Goal: Contribute content

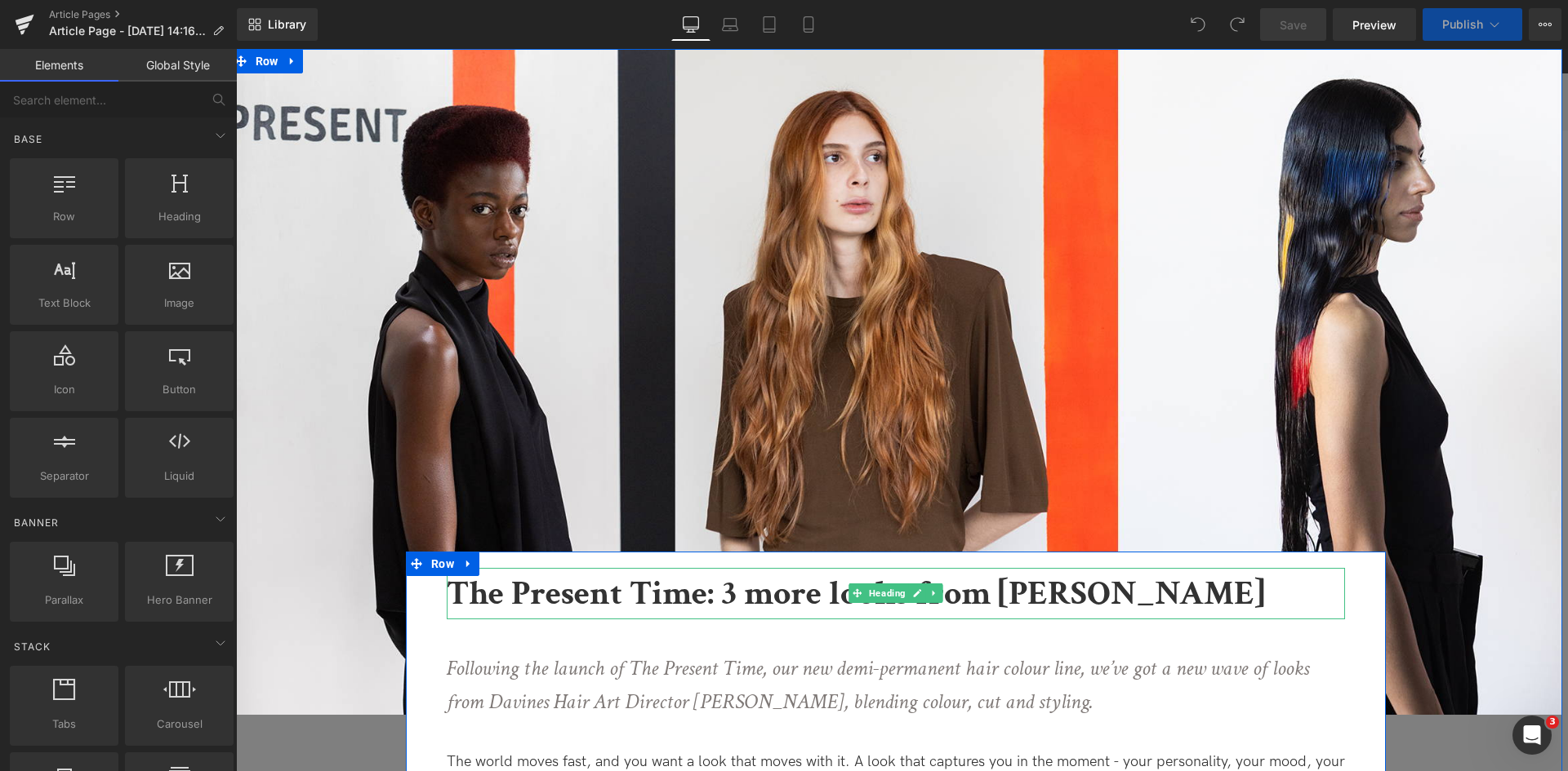
scroll to position [281, 0]
click at [727, 604] on b "The Present Time: 3 more looks from [PERSON_NAME]" at bounding box center [855, 594] width 818 height 45
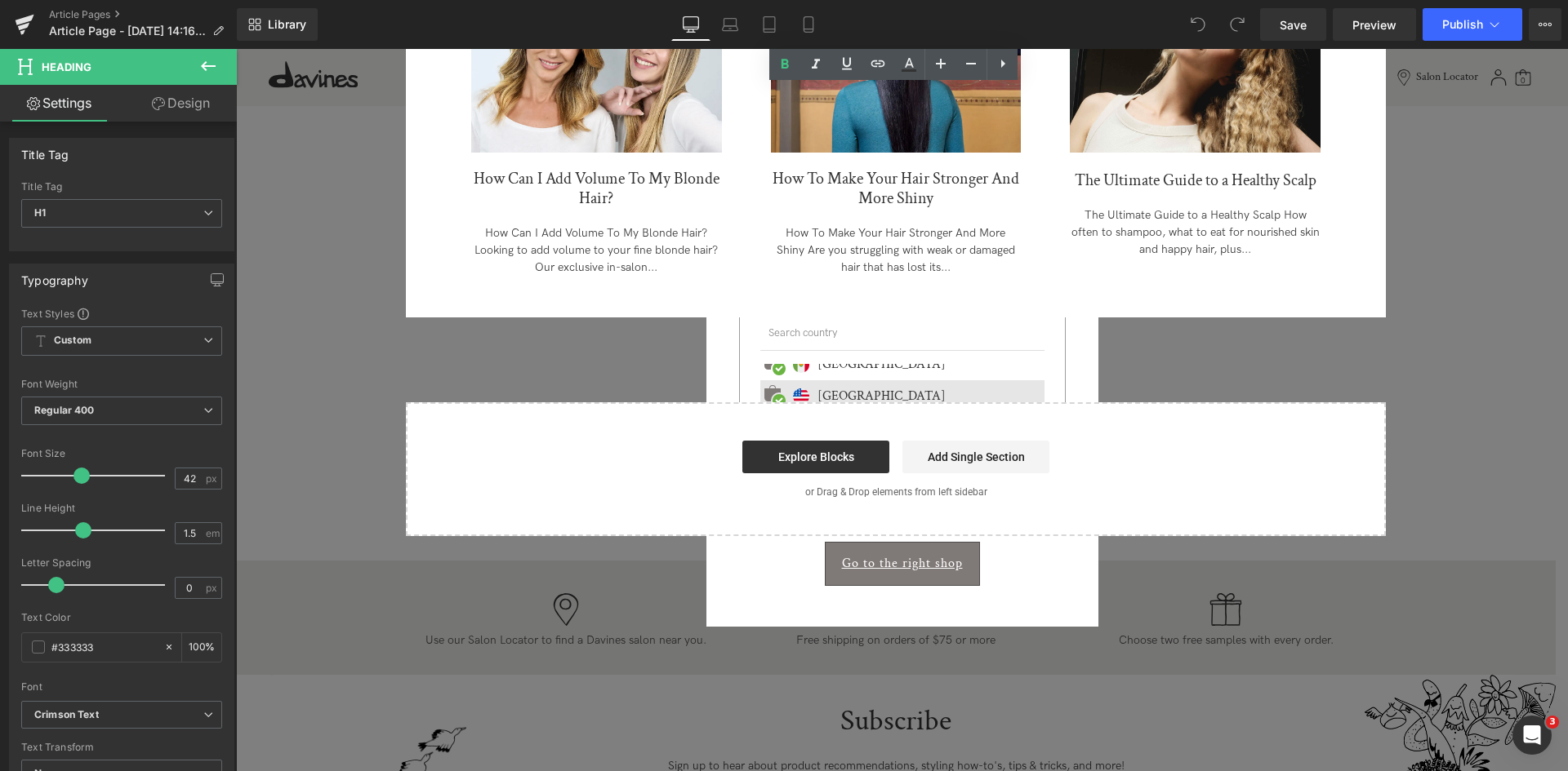
scroll to position [5567, 0]
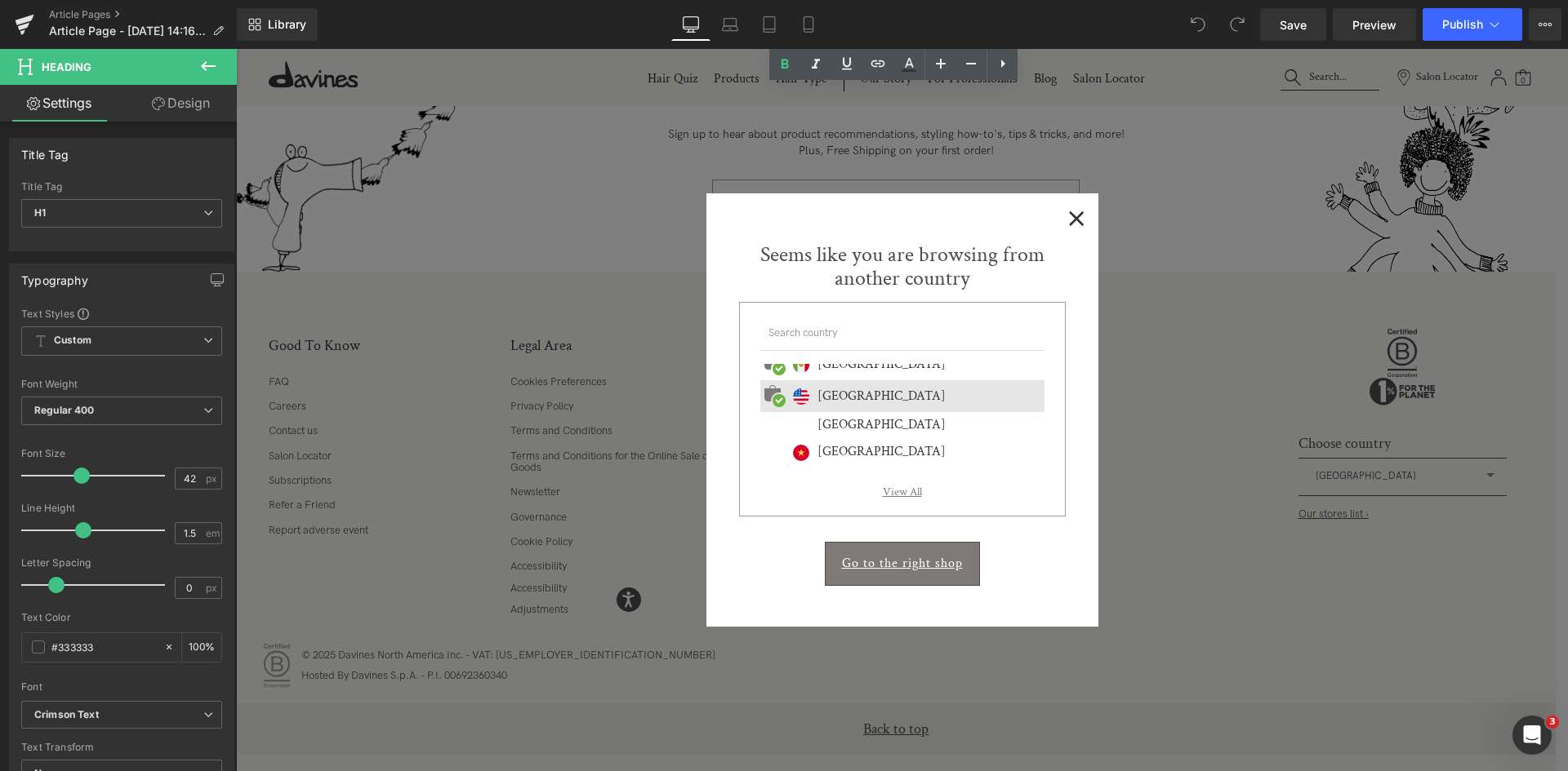
click at [1071, 215] on span "×" at bounding box center [1077, 216] width 17 height 20
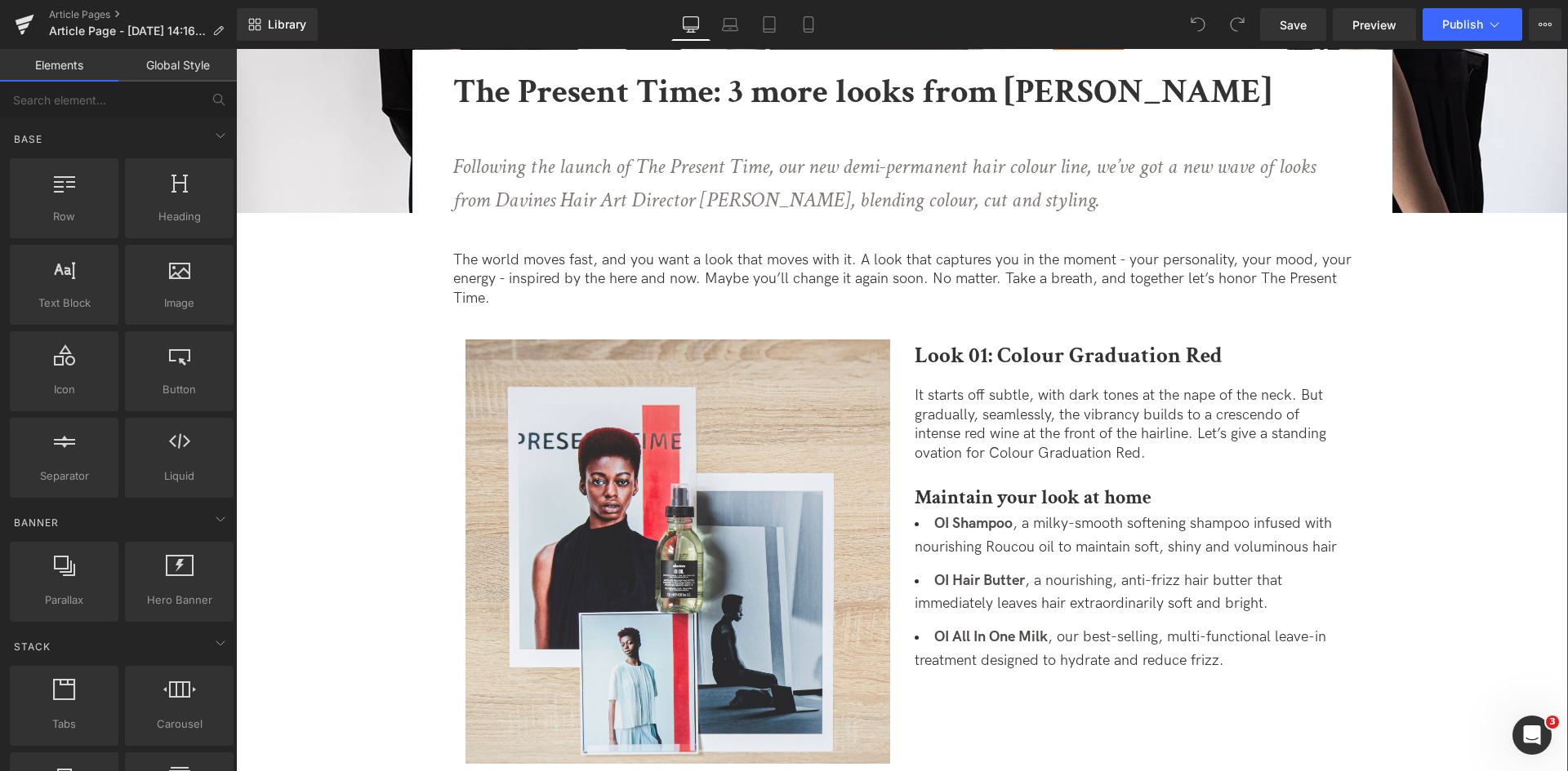
scroll to position [0, 0]
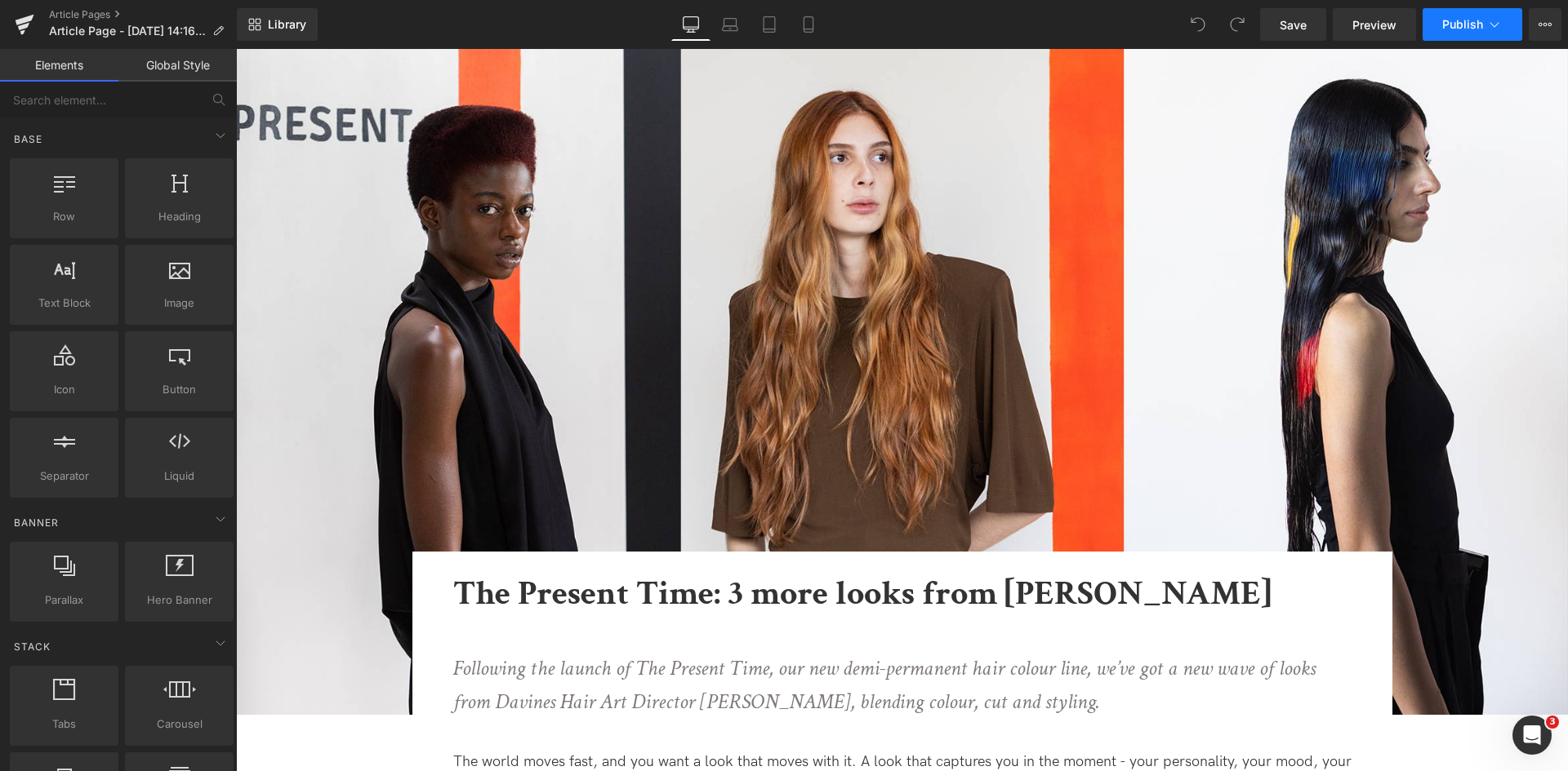
click at [1513, 26] on button "Publish" at bounding box center [1472, 24] width 100 height 33
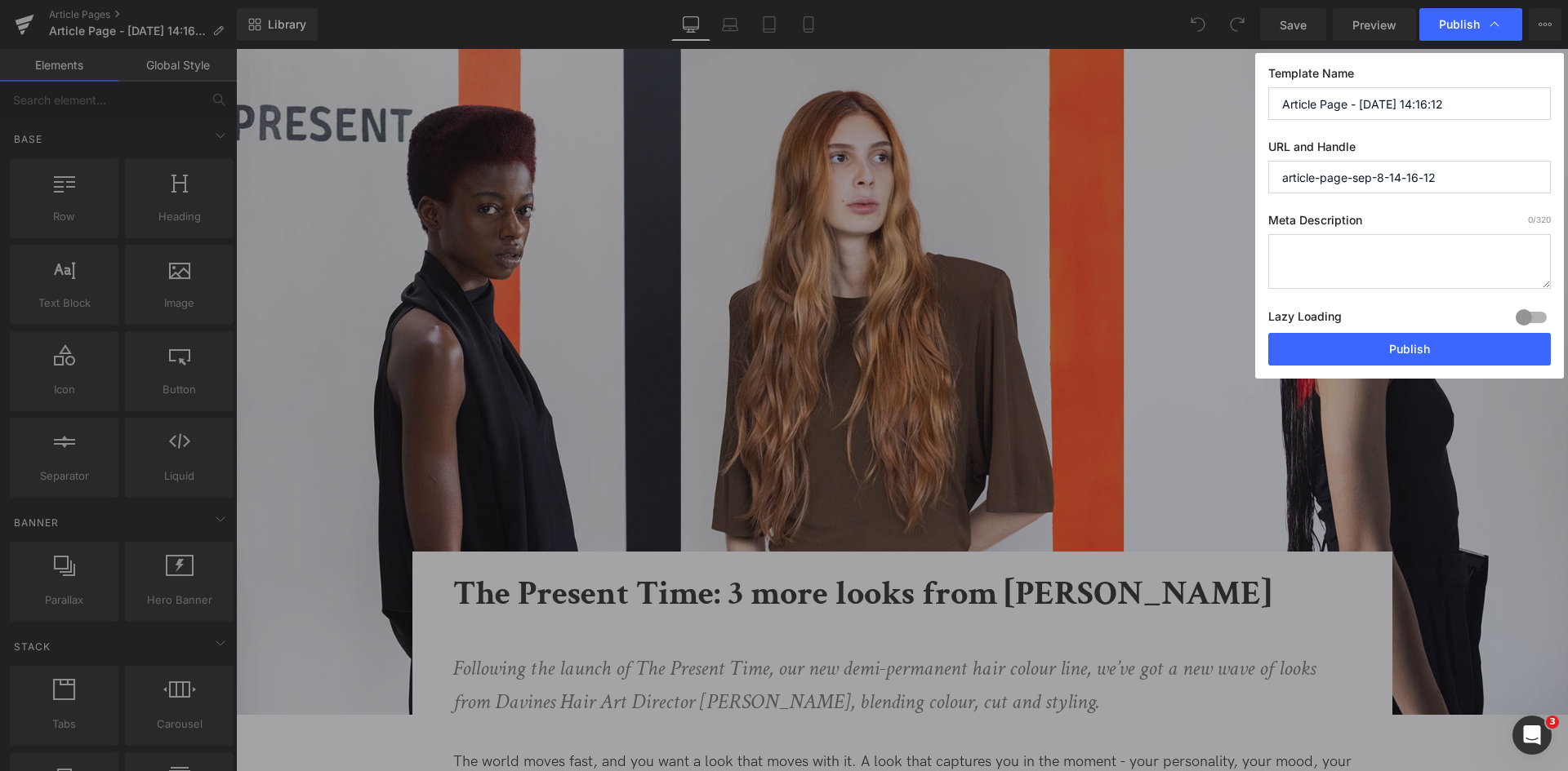
click at [1325, 107] on input "Article Page - [DATE] 14:16:12" at bounding box center [1409, 104] width 282 height 33
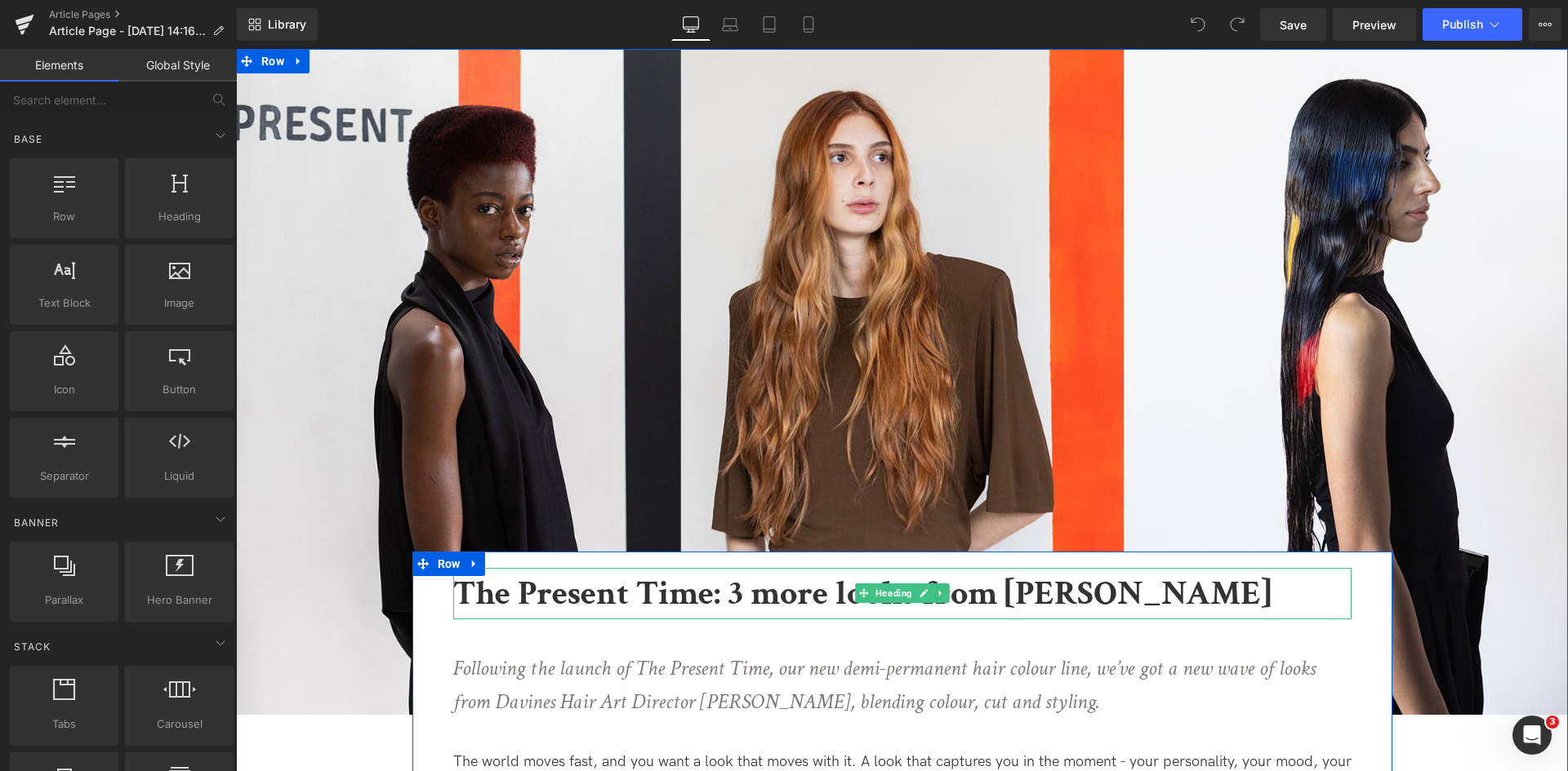
click at [817, 591] on b "The Present Time: 3 more looks from [PERSON_NAME]" at bounding box center [862, 594] width 818 height 45
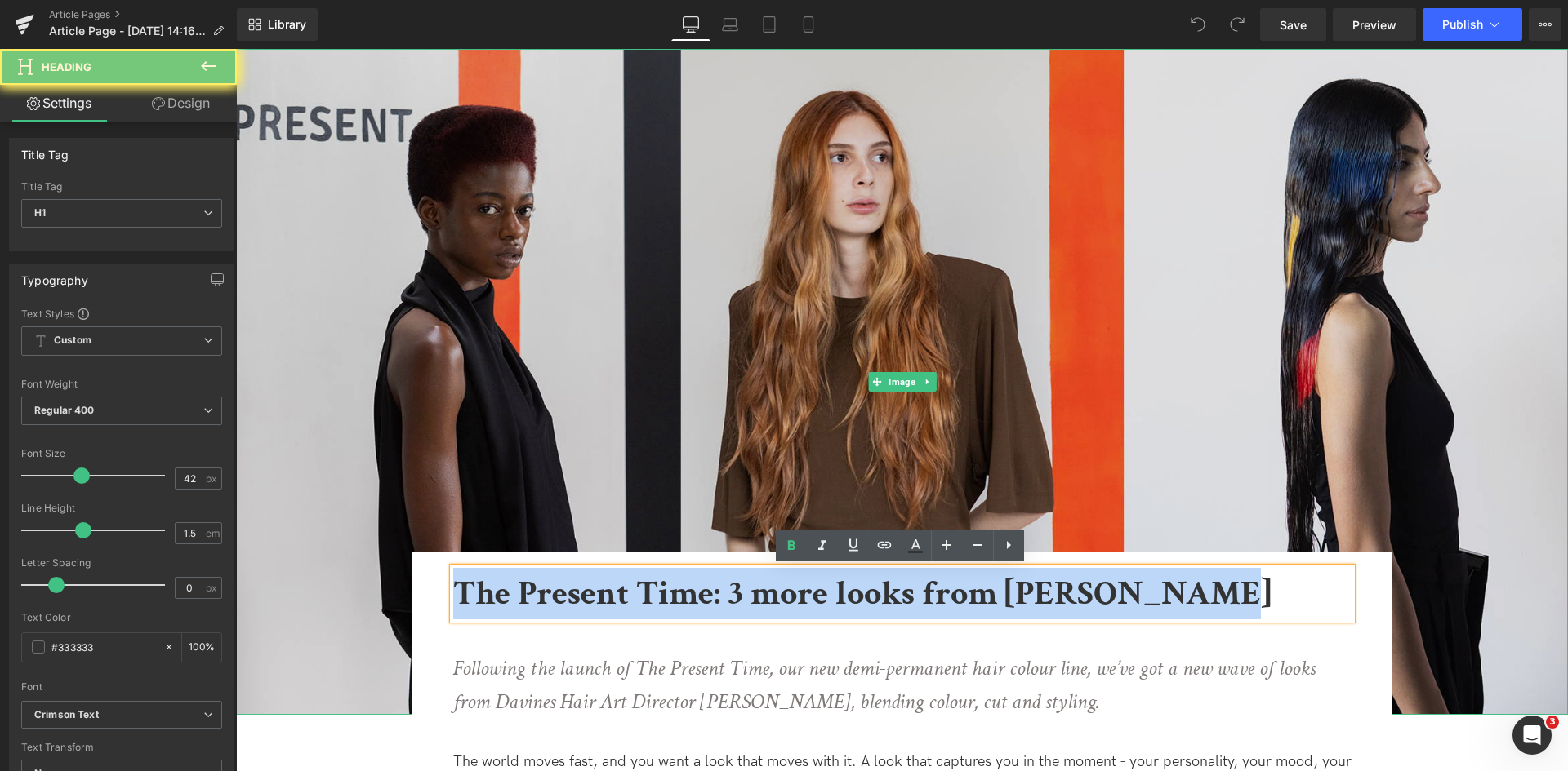
copy b "The Present Time: 3 more looks from [PERSON_NAME]"
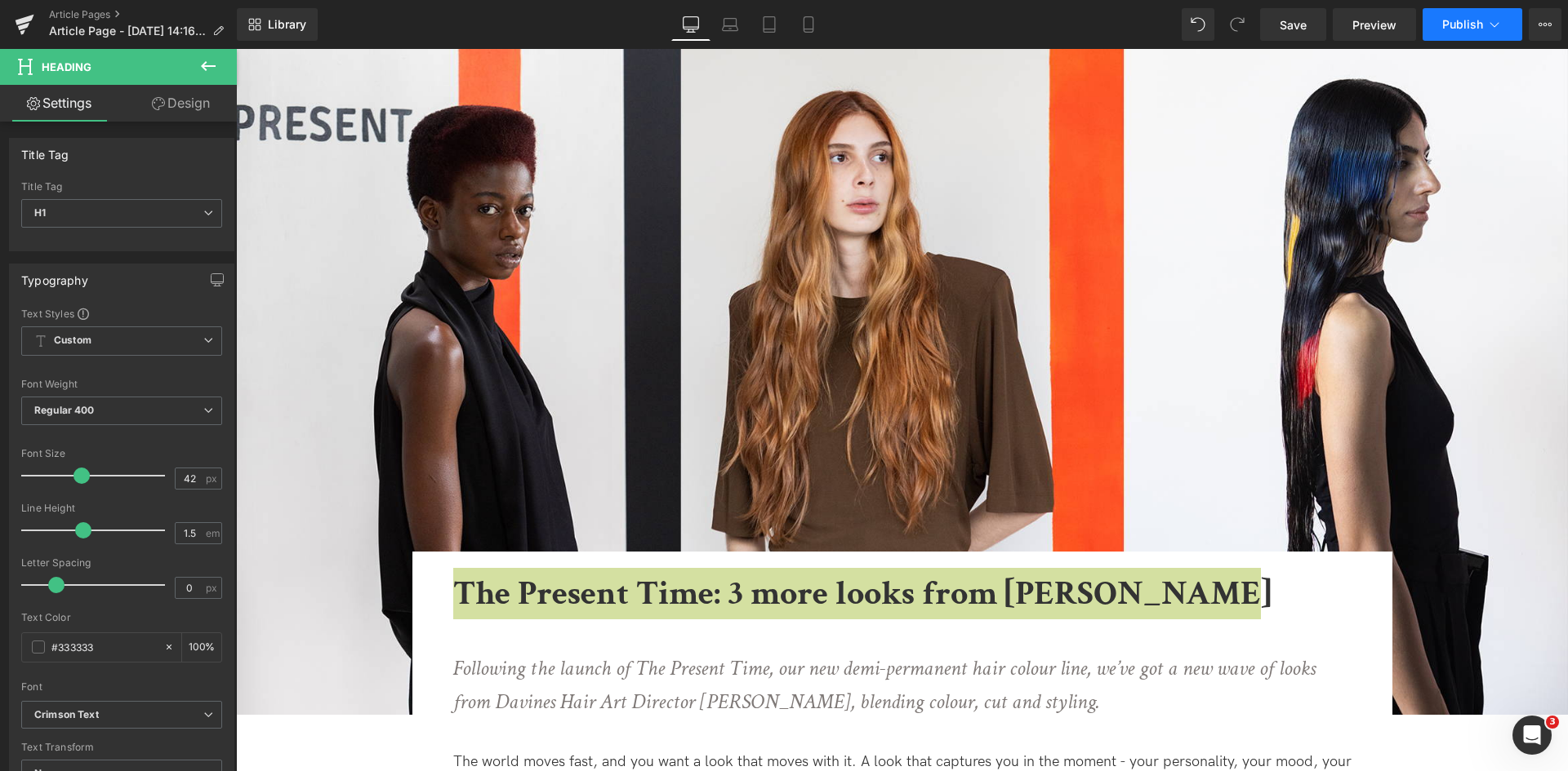
click at [1471, 21] on span "Publish" at bounding box center [1462, 24] width 41 height 13
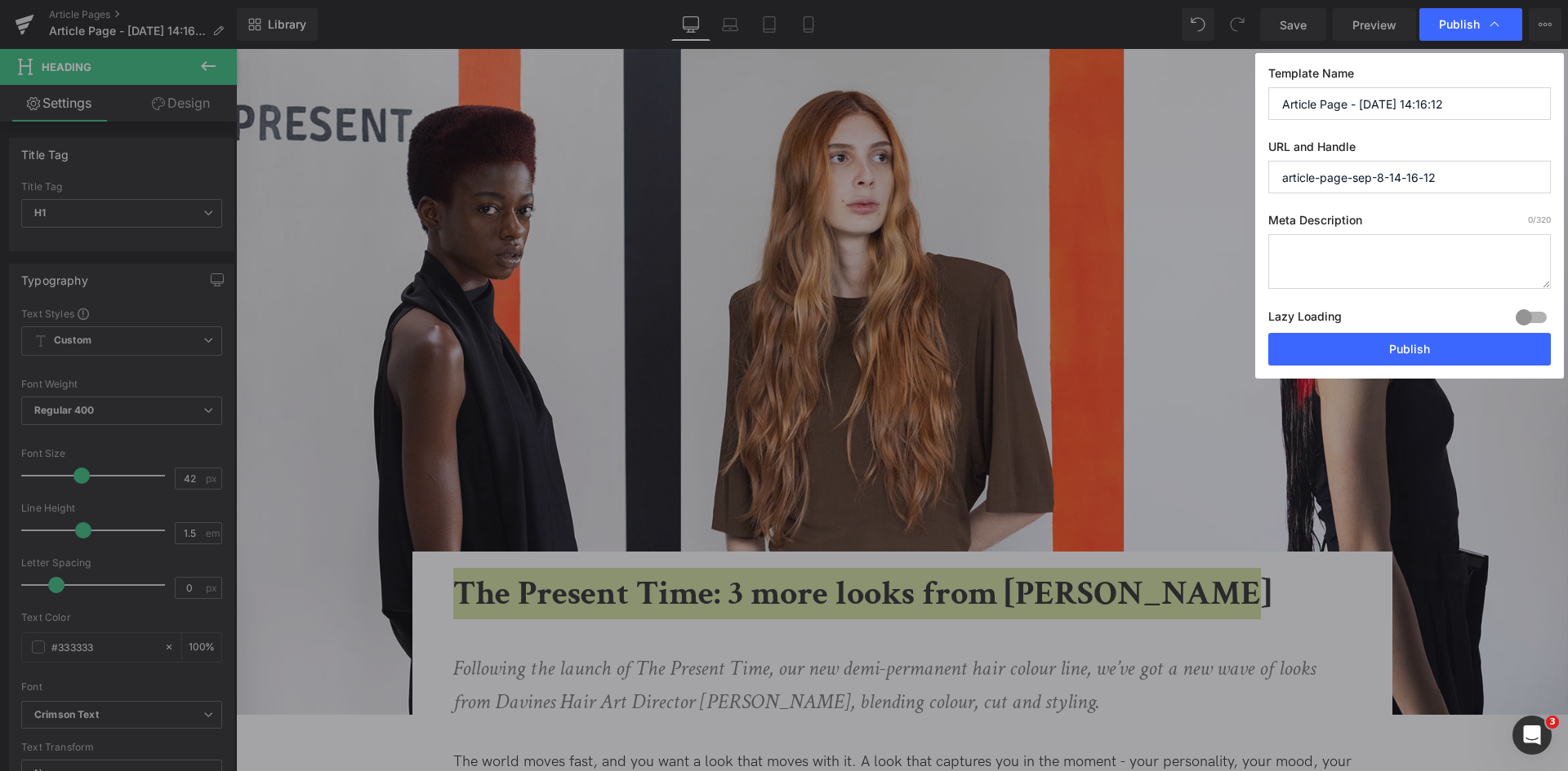
click at [1405, 112] on input "Article Page - [DATE] 14:16:12" at bounding box center [1409, 104] width 282 height 33
paste input "The Present Time: 3 more looks from [PERSON_NAME]"
type input "The Present Time: 3 more looks from [PERSON_NAME]"
click at [1352, 177] on input "article-page-sep-8-14-16-12" at bounding box center [1409, 177] width 282 height 33
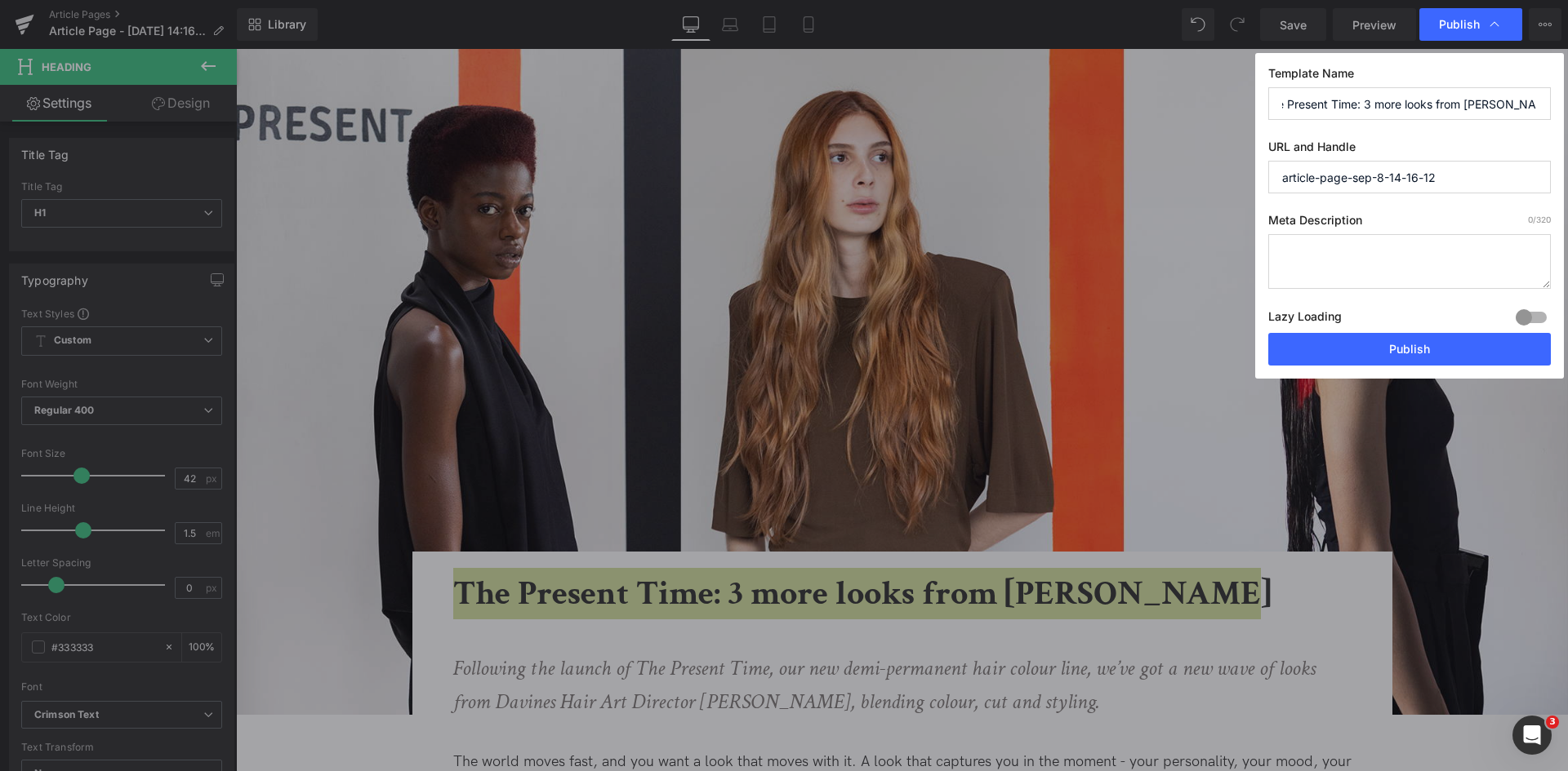
scroll to position [0, 0]
click at [1352, 177] on input "article-page-sep-8-14-16-12" at bounding box center [1409, 177] width 282 height 33
paste input "the-present-time-looks"
click at [1394, 177] on input "the-present-time-looks" at bounding box center [1409, 177] width 282 height 33
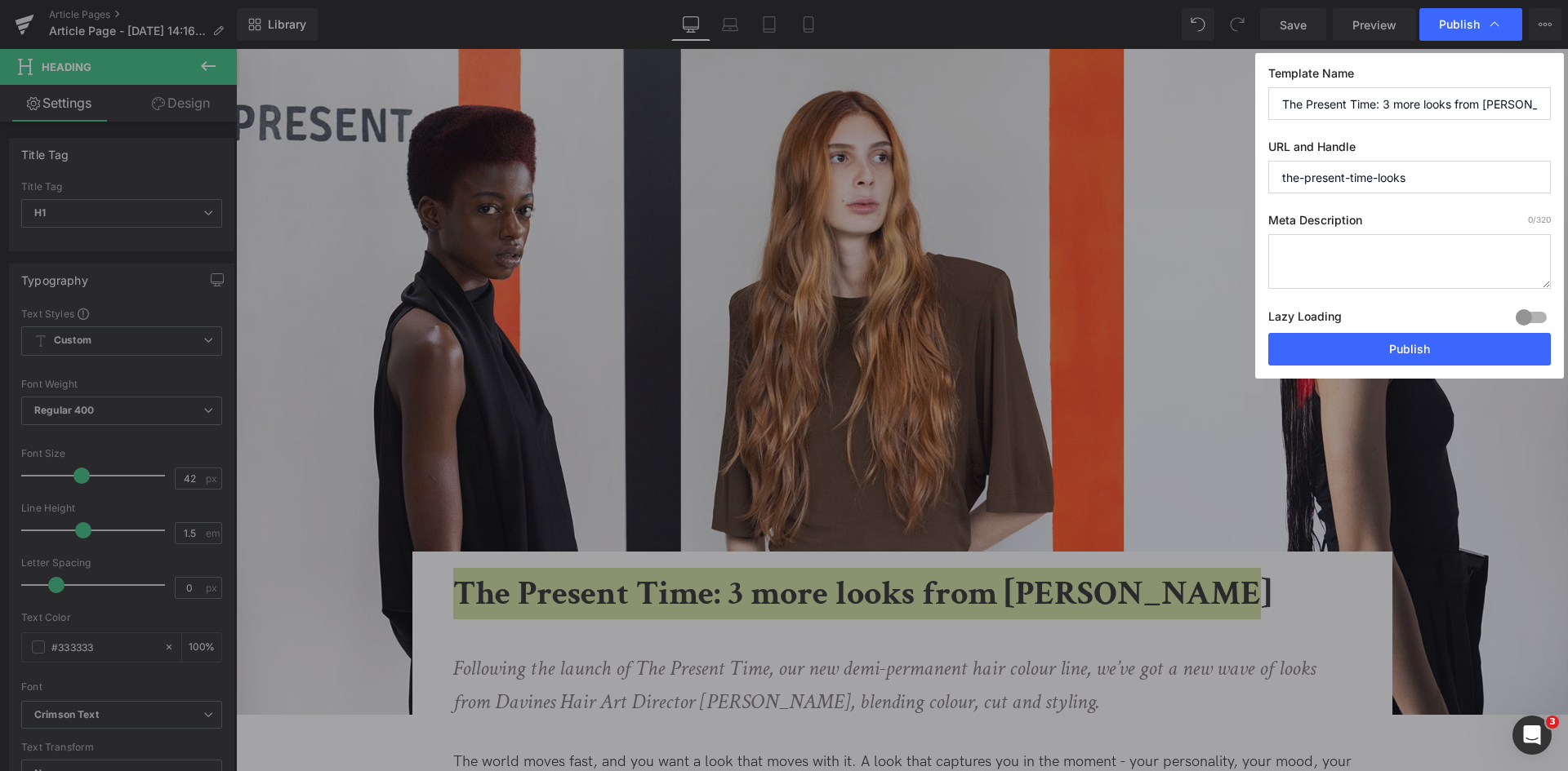
click at [1394, 177] on input "the-present-time-looks" at bounding box center [1409, 177] width 282 height 33
type input "the-present-time-wave-2"
click at [1312, 252] on textarea at bounding box center [1409, 262] width 282 height 54
paste textarea "Explore three new looks from Davines Hair Art Director [PERSON_NAME] using The …"
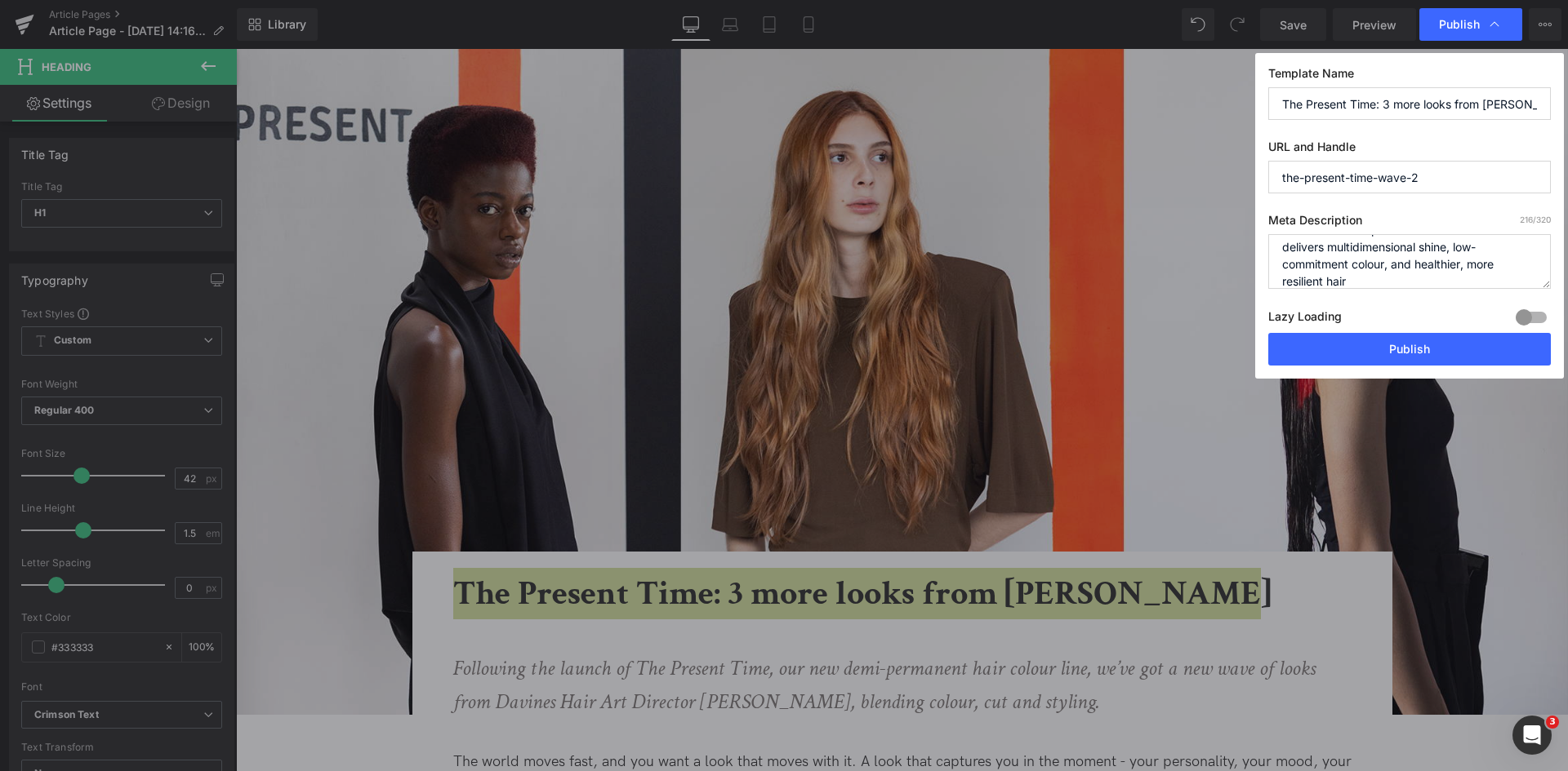
click at [1332, 255] on textarea "Explore three new looks from Davines Hair Art Director [PERSON_NAME] using The …" at bounding box center [1409, 262] width 282 height 54
click at [1383, 266] on textarea "Explore three new looks from Davines Hair Art Director [PERSON_NAME] using The …" at bounding box center [1409, 262] width 282 height 54
click at [1463, 248] on textarea "Explore three new looks from Davines Hair Art Director [PERSON_NAME] using The …" at bounding box center [1409, 262] width 282 height 54
type textarea "Explore three new looks from Davines Hair Art Director [PERSON_NAME] using The …"
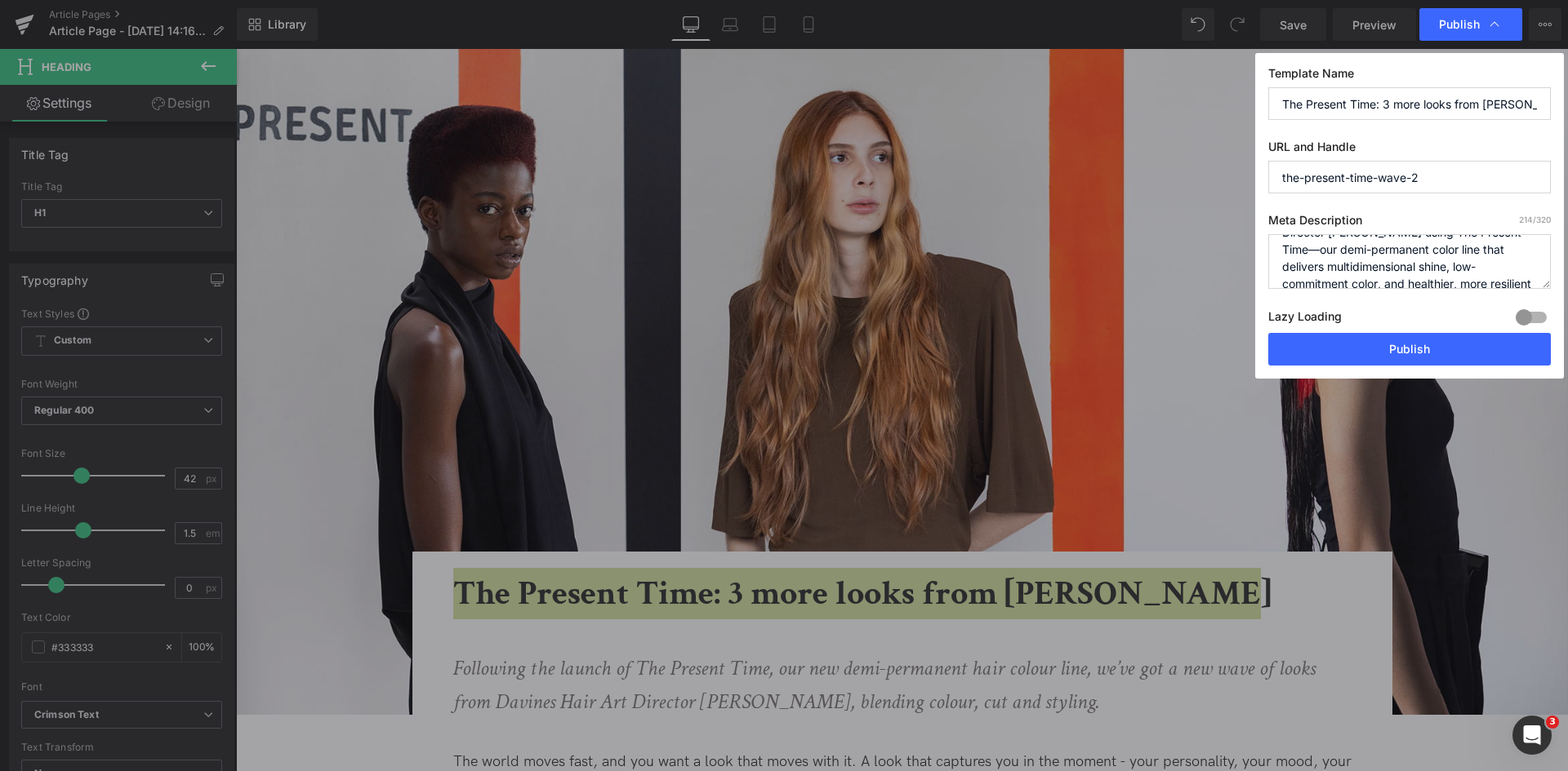
click at [1428, 177] on input "the-present-time-wave-2" at bounding box center [1409, 177] width 282 height 33
click at [1391, 251] on textarea "Explore three new looks from Davines Hair Art Director [PERSON_NAME] using The …" at bounding box center [1409, 262] width 282 height 54
drag, startPoint x: 1365, startPoint y: 359, endPoint x: 878, endPoint y: 239, distance: 501.6
click at [1365, 359] on button "Publish" at bounding box center [1409, 349] width 282 height 33
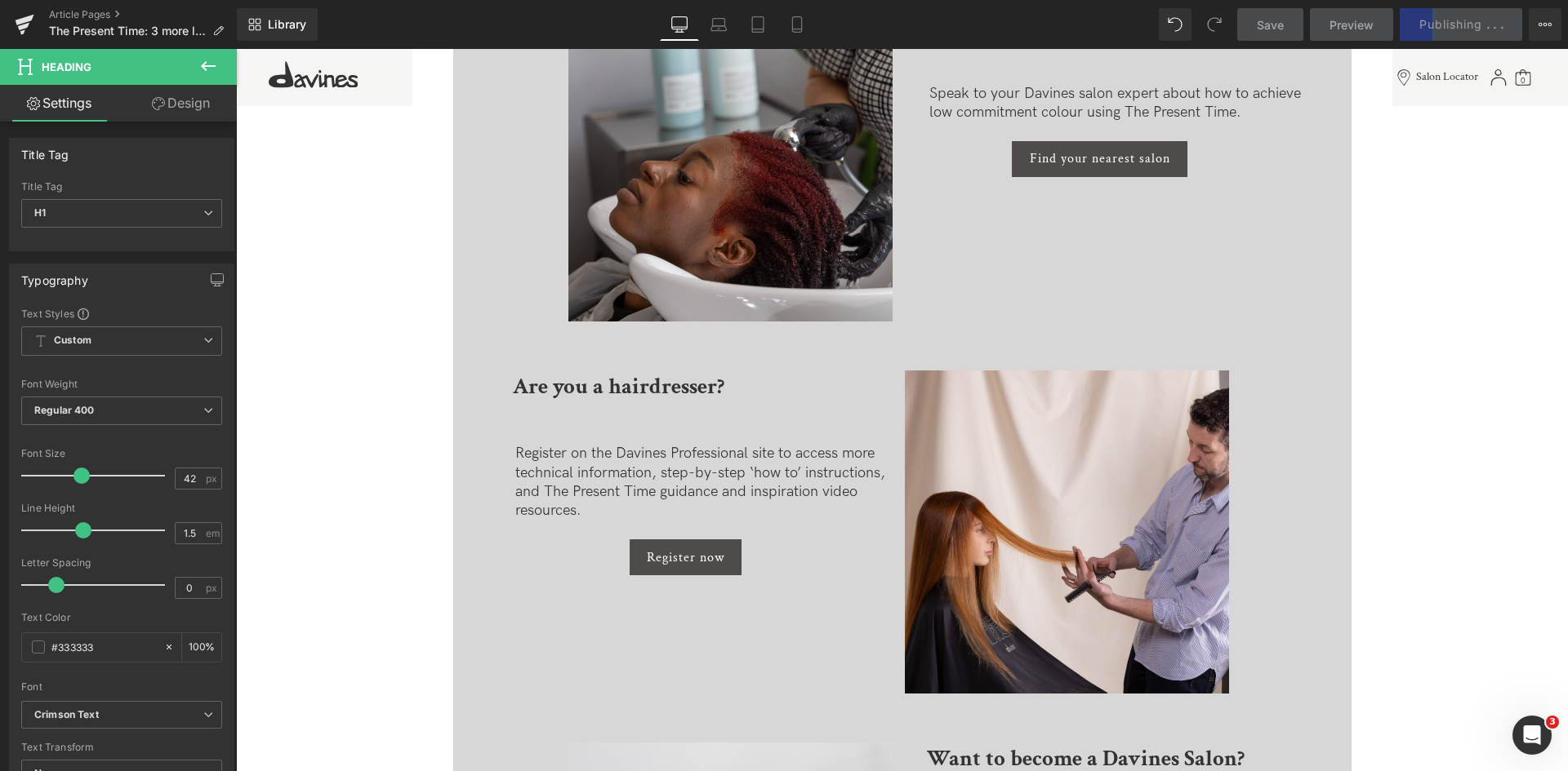
scroll to position [3635, 0]
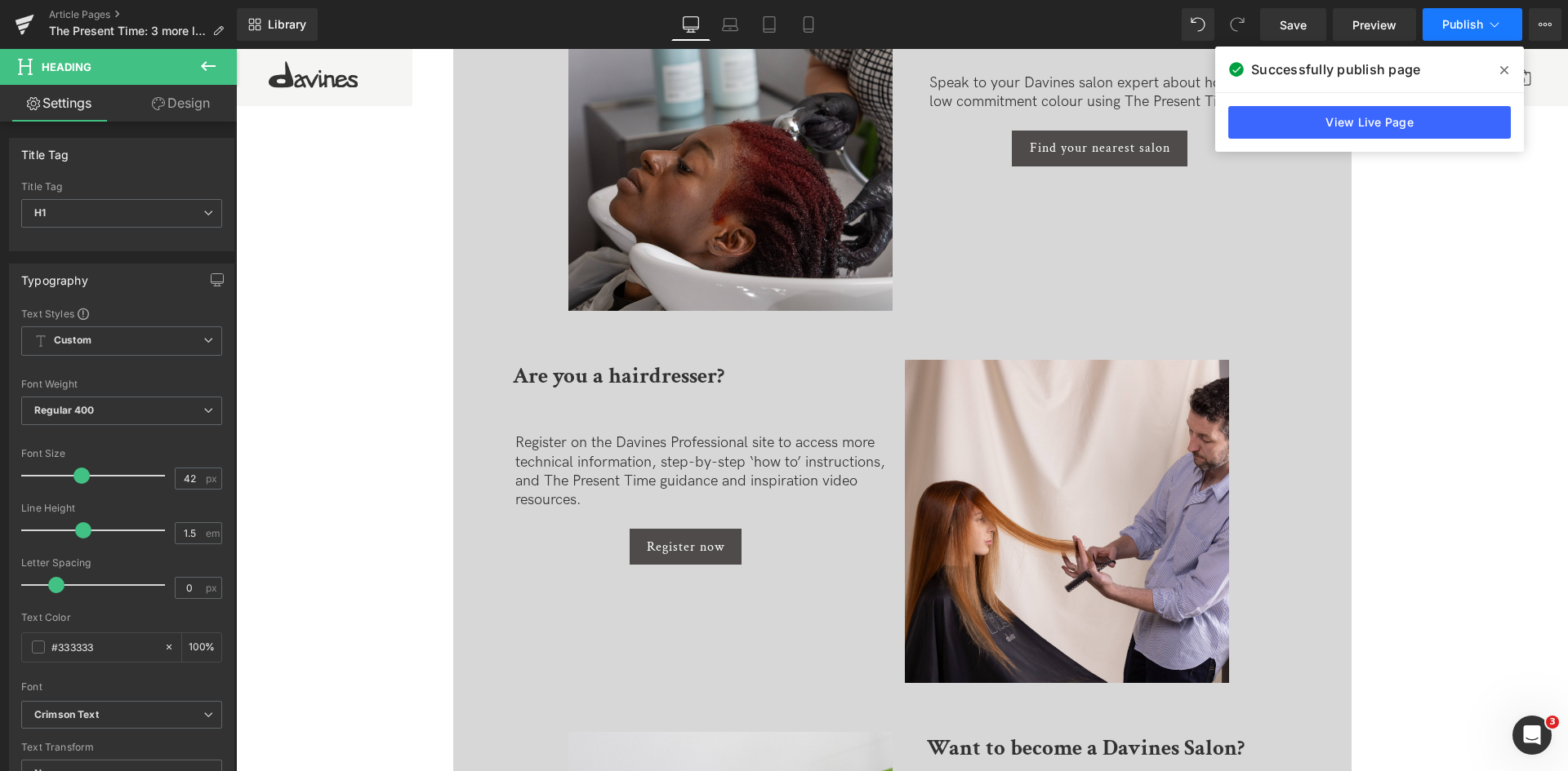
click at [1501, 16] on button "Publish" at bounding box center [1472, 24] width 100 height 33
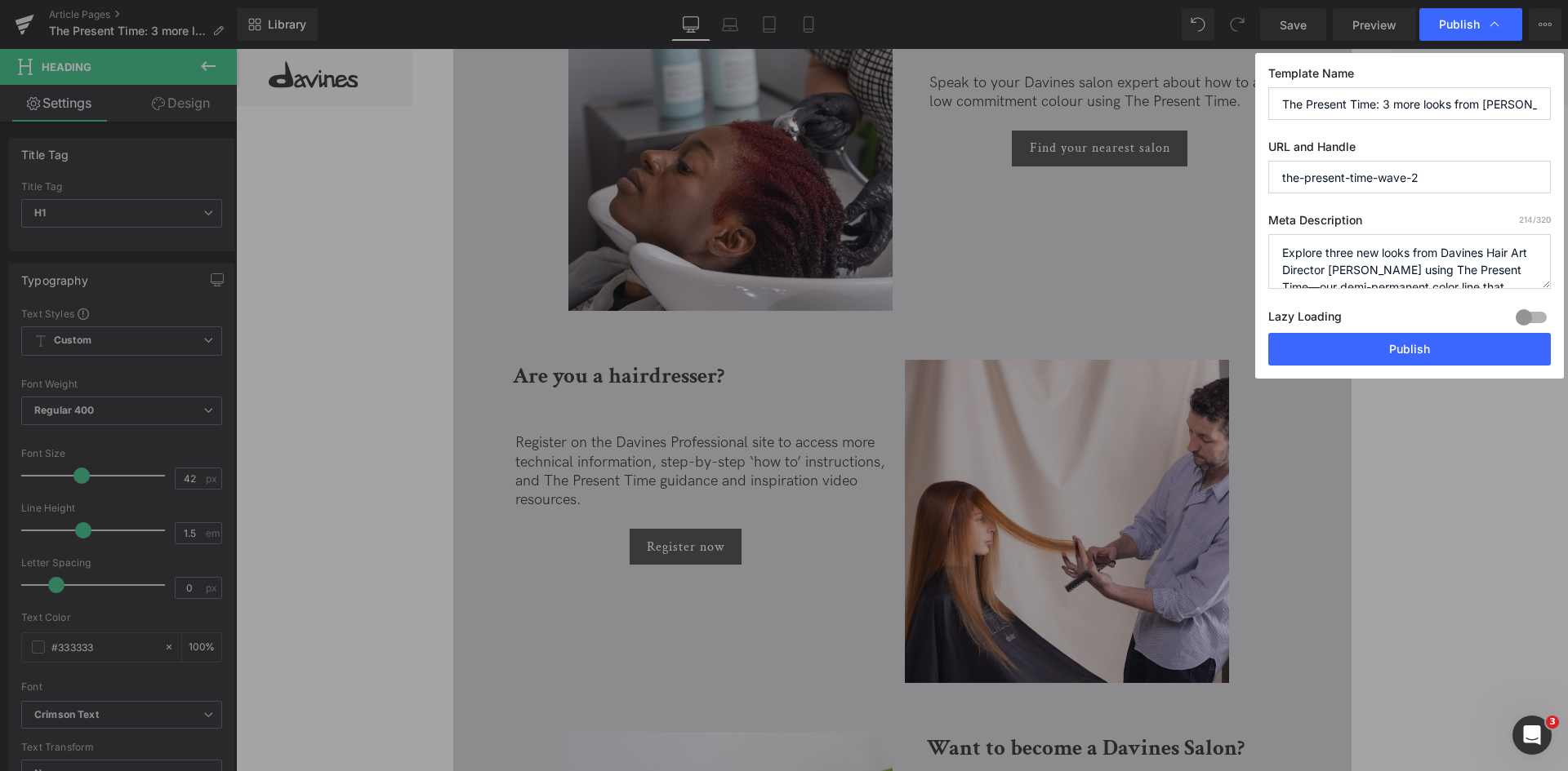
click at [1424, 115] on input "The Present Time: 3 more looks from [PERSON_NAME]" at bounding box center [1409, 104] width 282 height 33
click at [1431, 167] on input "the-present-time-wave-2" at bounding box center [1409, 177] width 282 height 33
click at [1492, 112] on input "The Present Time: 3 more looks from [PERSON_NAME]" at bounding box center [1409, 104] width 282 height 33
type input "The Present Time: 3 more looks from [PERSON_NAME]"
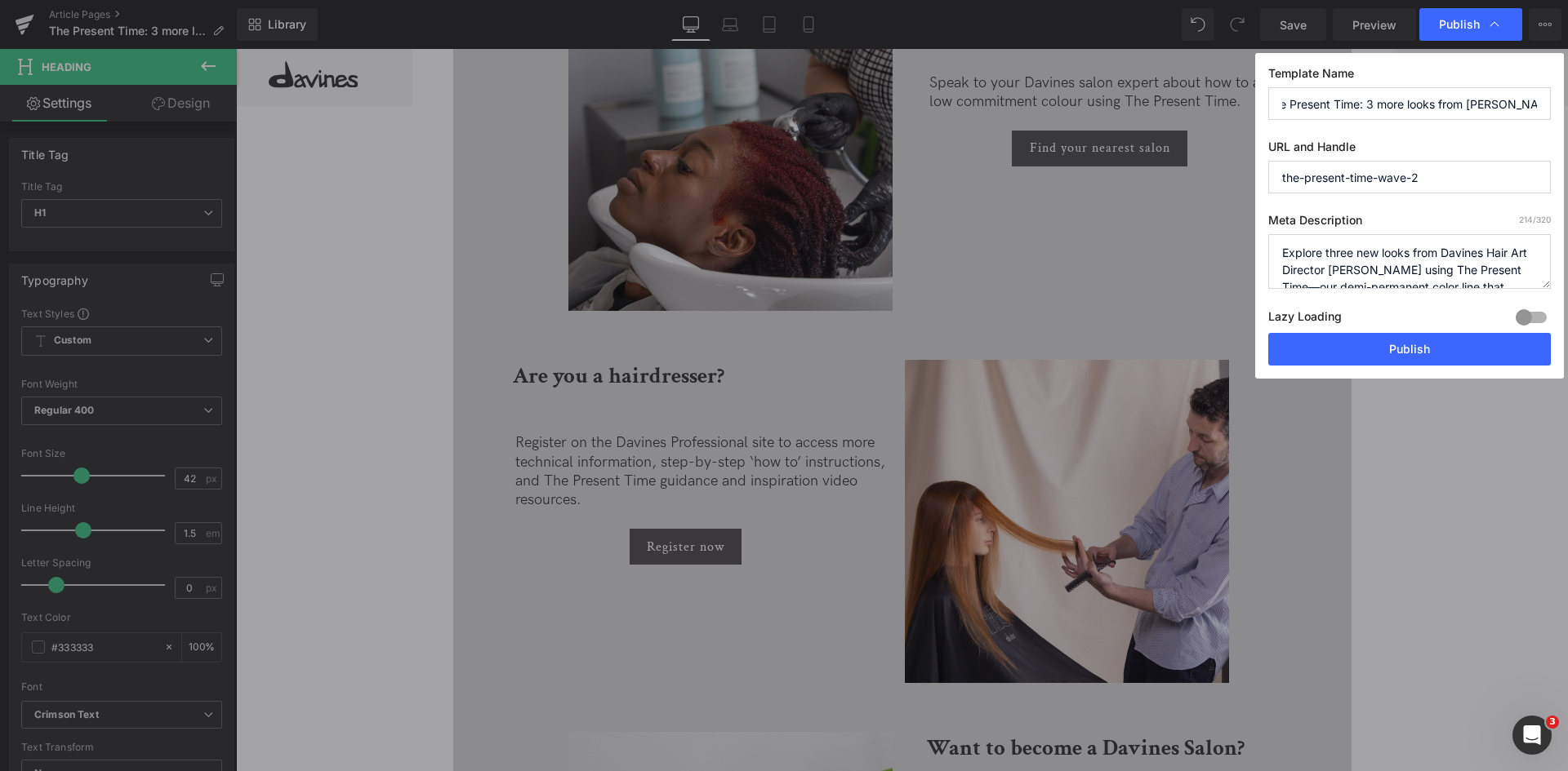
click at [1464, 246] on textarea "Explore three new looks from Davines Hair Art Director [PERSON_NAME] using The …" at bounding box center [1409, 262] width 282 height 54
click at [1464, 337] on button "Publish" at bounding box center [1409, 349] width 282 height 33
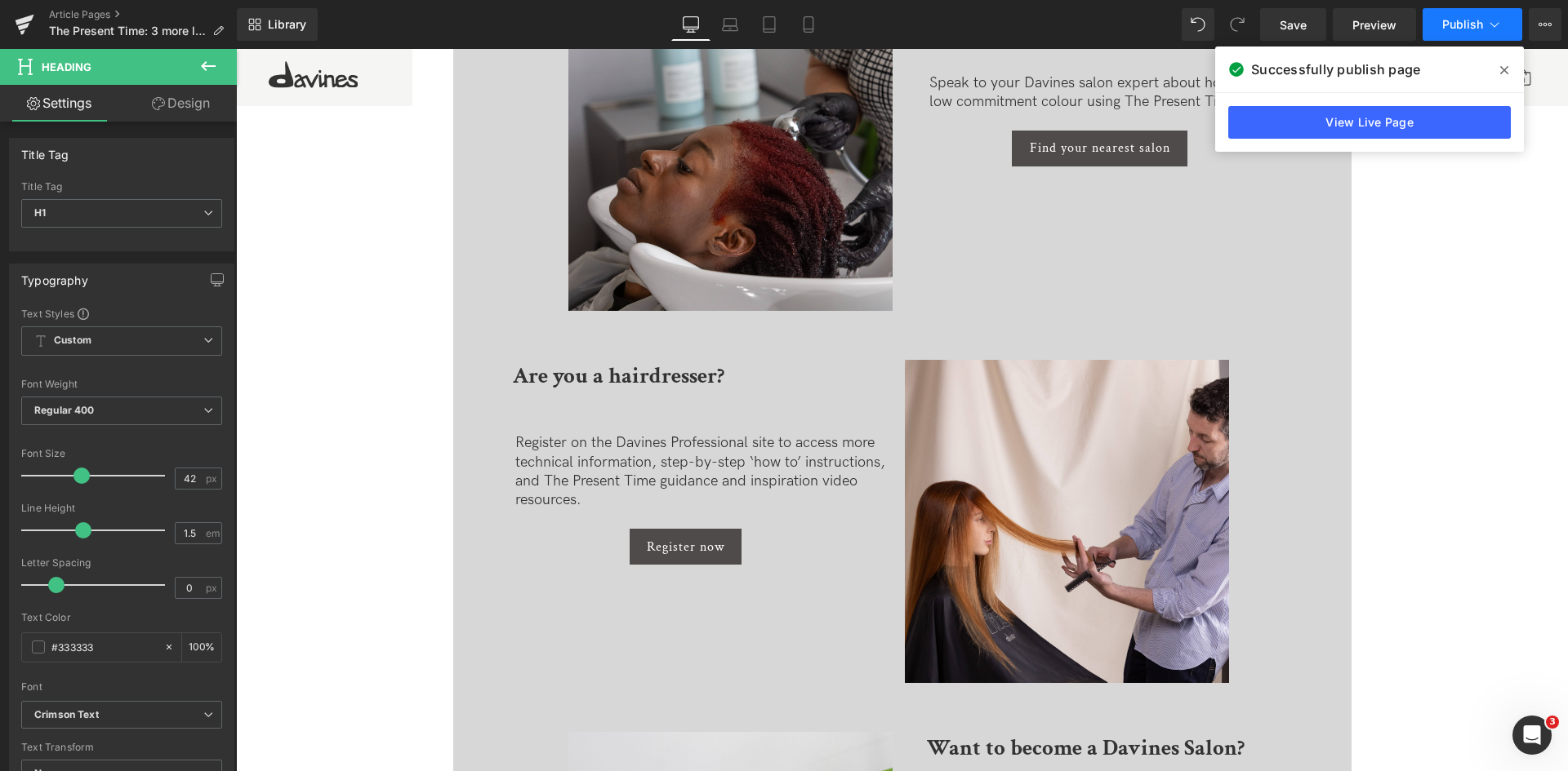
click at [1498, 30] on icon at bounding box center [1494, 24] width 16 height 16
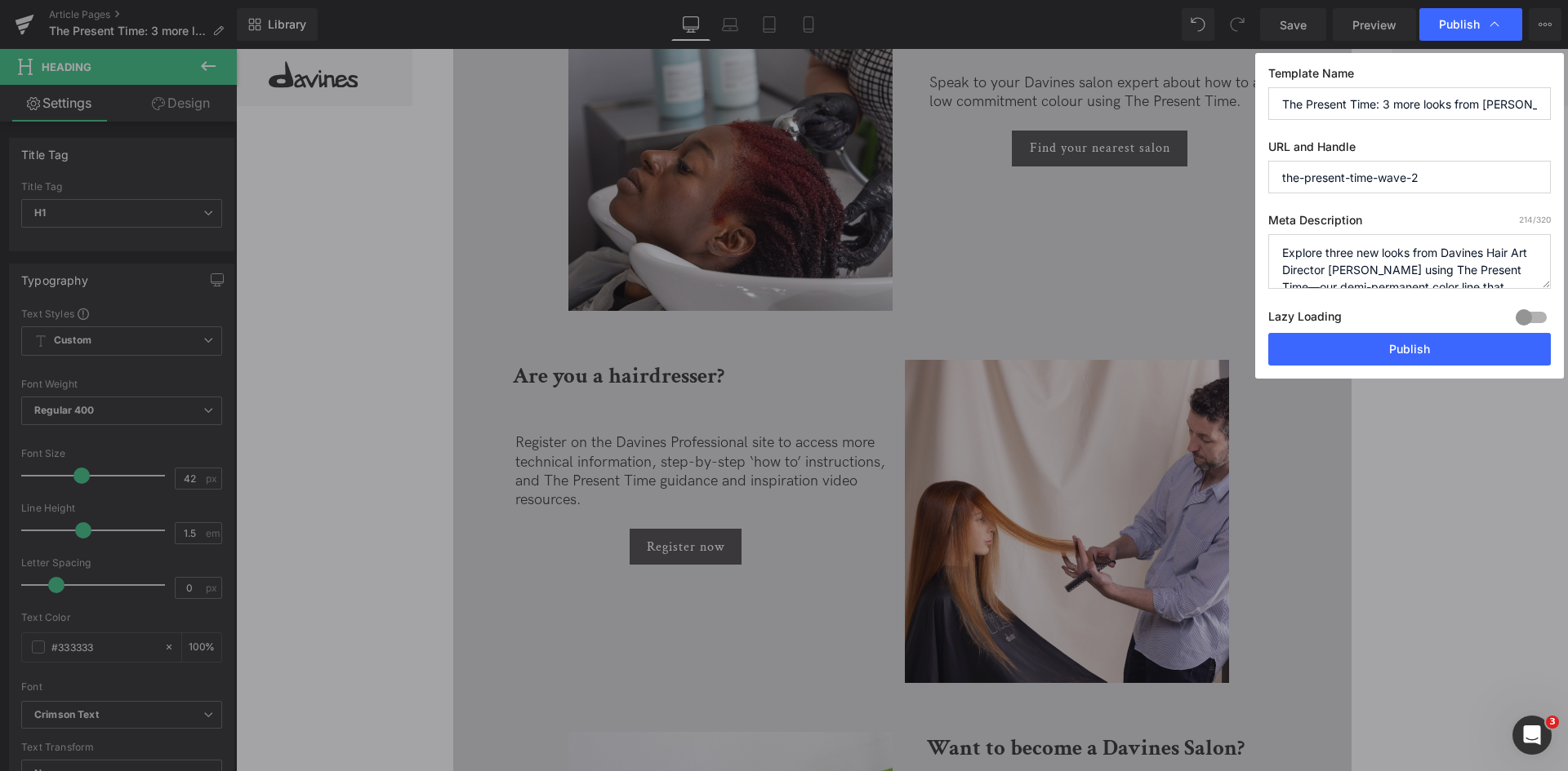
scroll to position [69, 0]
click at [1354, 273] on textarea "Explore three new looks from Davines Hair Art Director [PERSON_NAME] using The …" at bounding box center [1409, 262] width 282 height 54
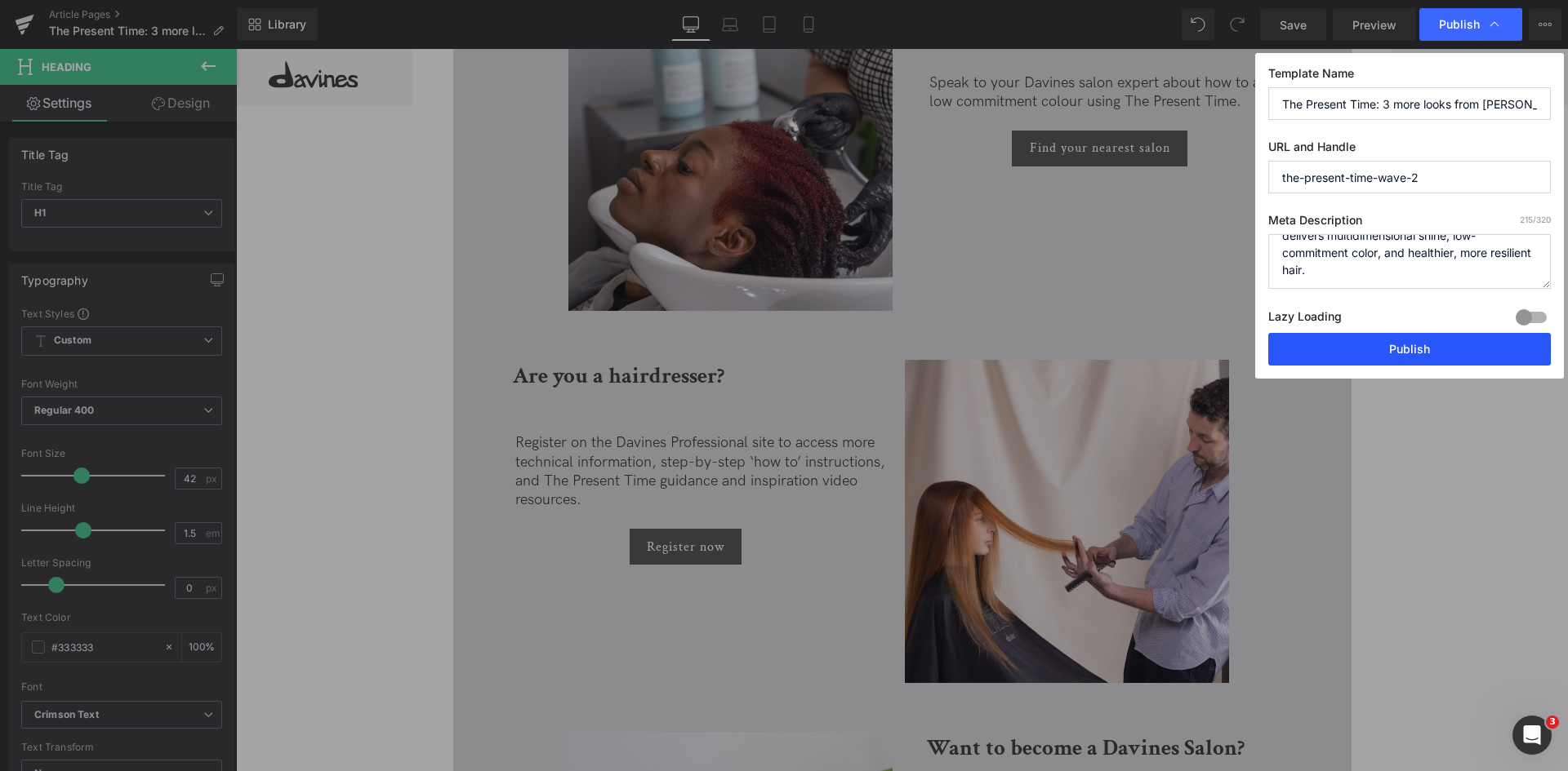
type textarea "Explore three new looks from Davines Hair Art Director [PERSON_NAME] using The …"
click at [1378, 353] on button "Publish" at bounding box center [1409, 349] width 282 height 33
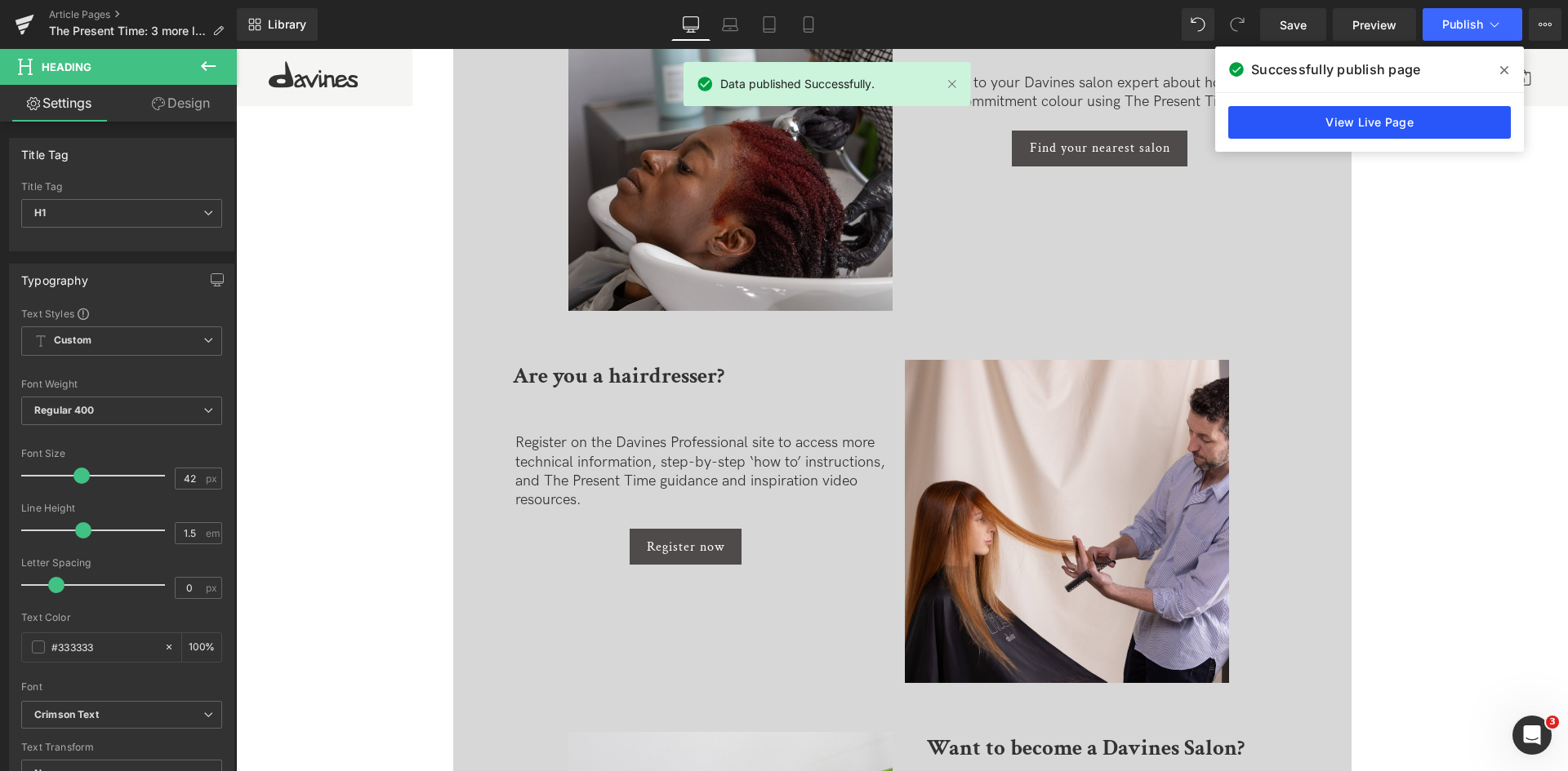
click at [1423, 126] on link "View Live Page" at bounding box center [1369, 122] width 282 height 33
